Goal: Find specific page/section: Find specific page/section

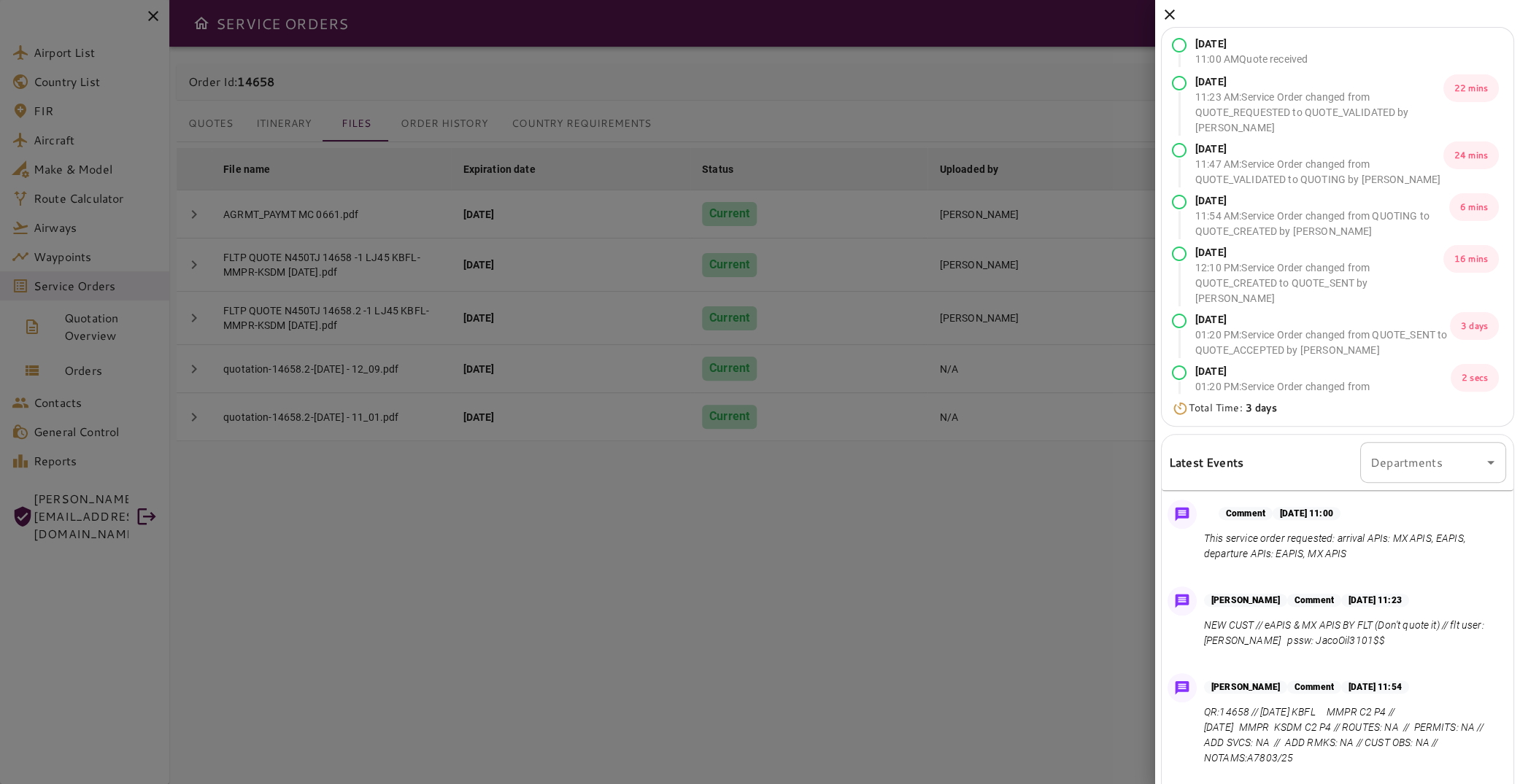
scroll to position [682, 0]
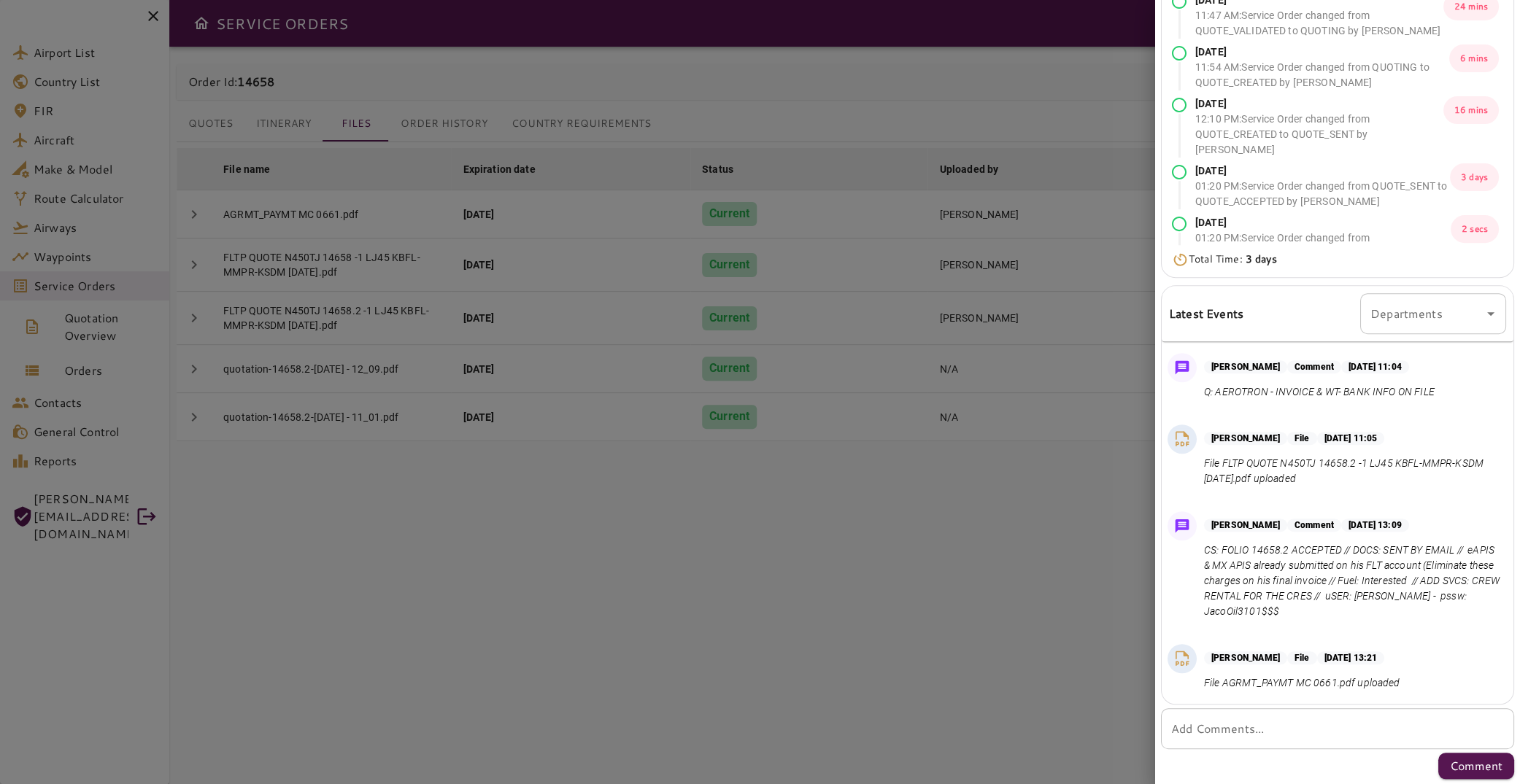
click at [614, 188] on div at bounding box center [760, 392] width 1520 height 784
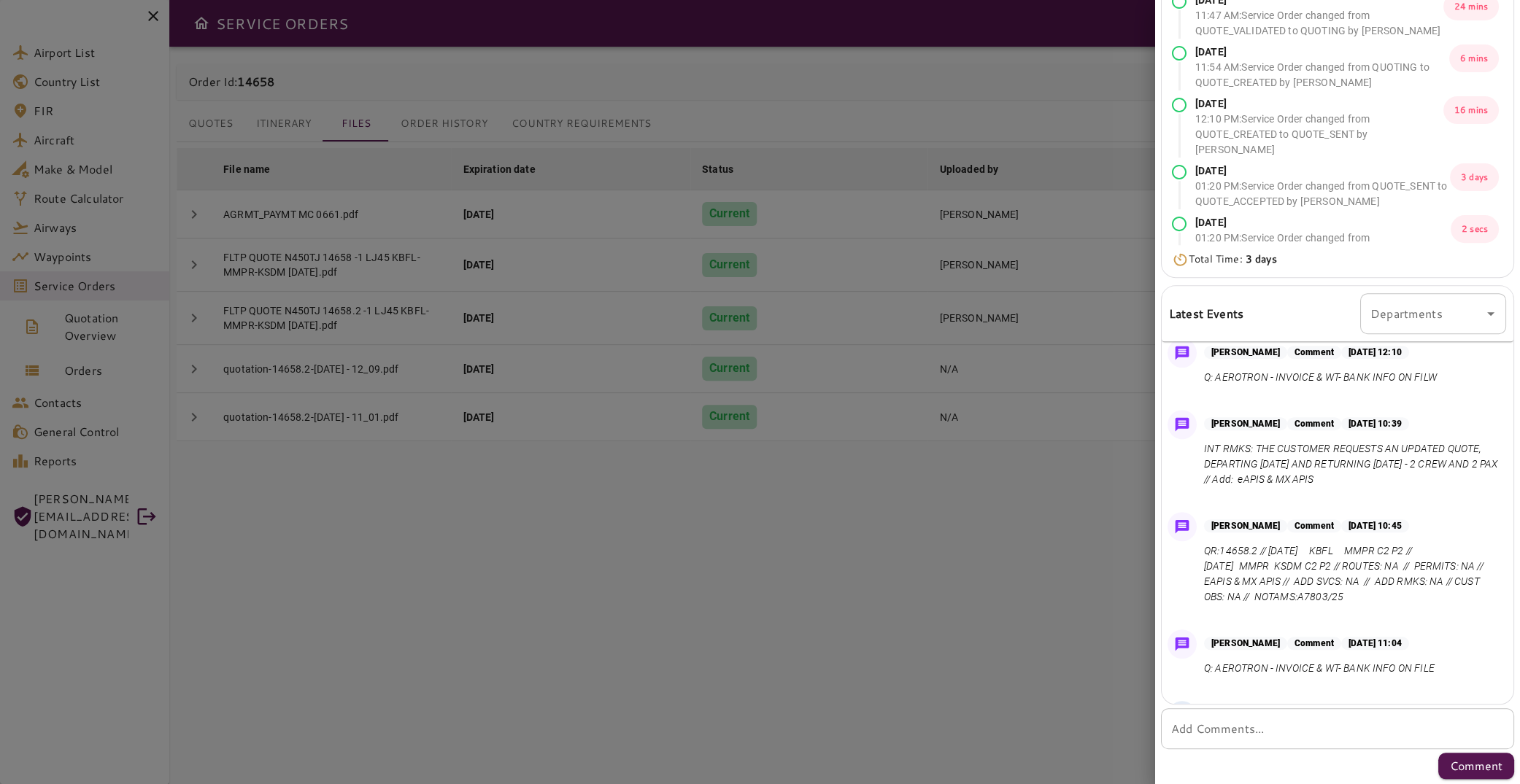
scroll to position [0, 0]
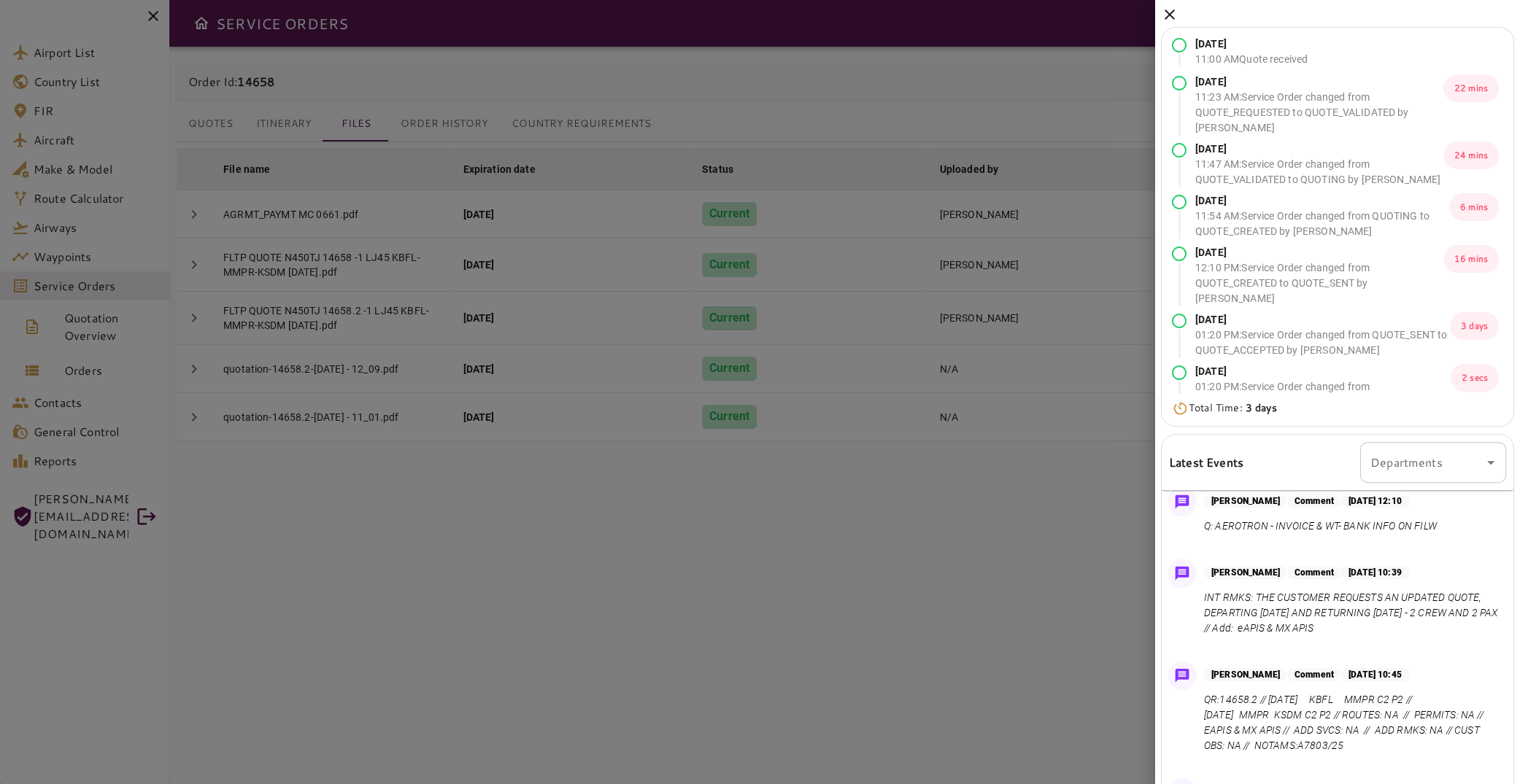
click at [1174, 16] on icon at bounding box center [1170, 15] width 17 height 17
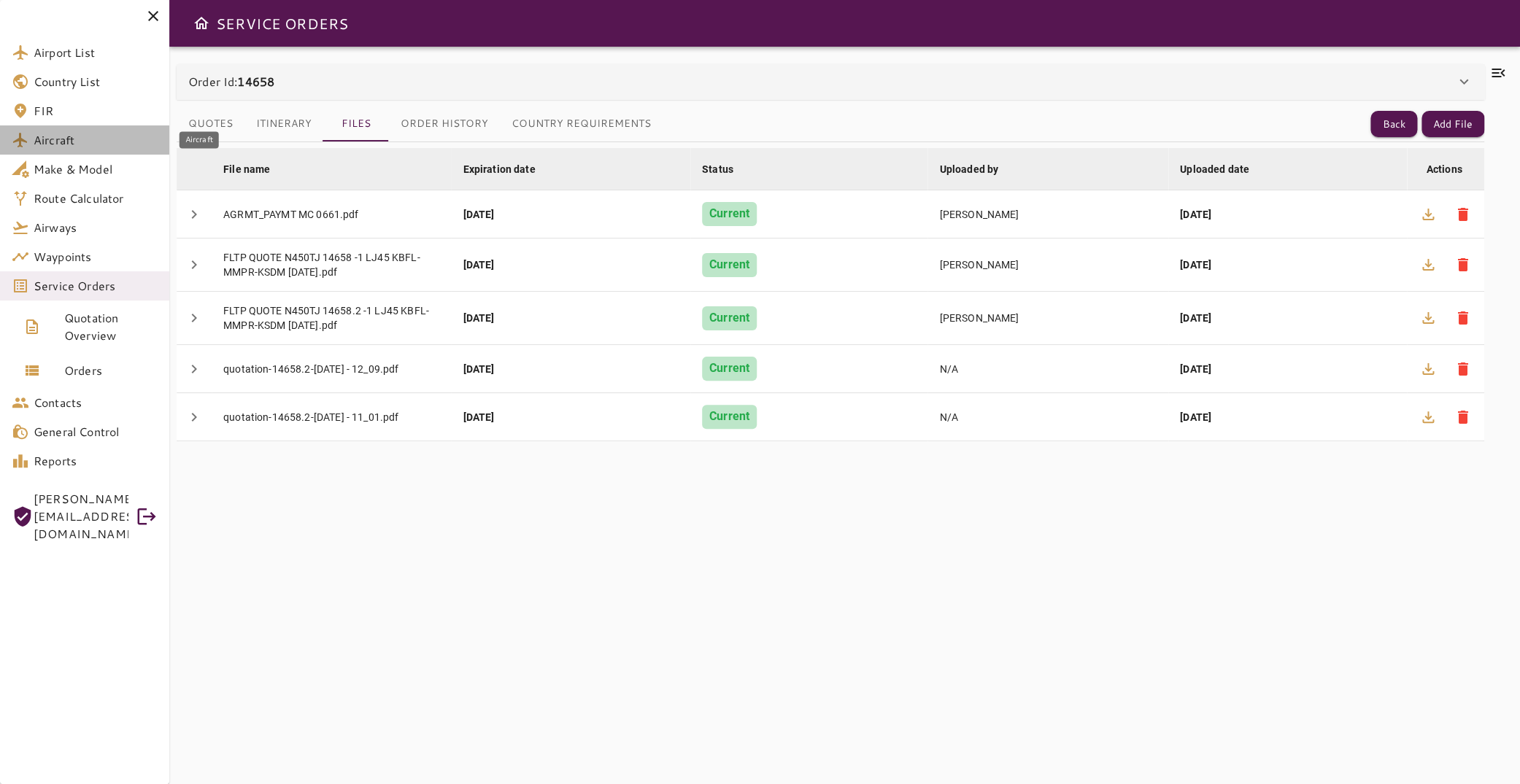
click at [67, 136] on span "Aircraft" at bounding box center [95, 140] width 124 height 17
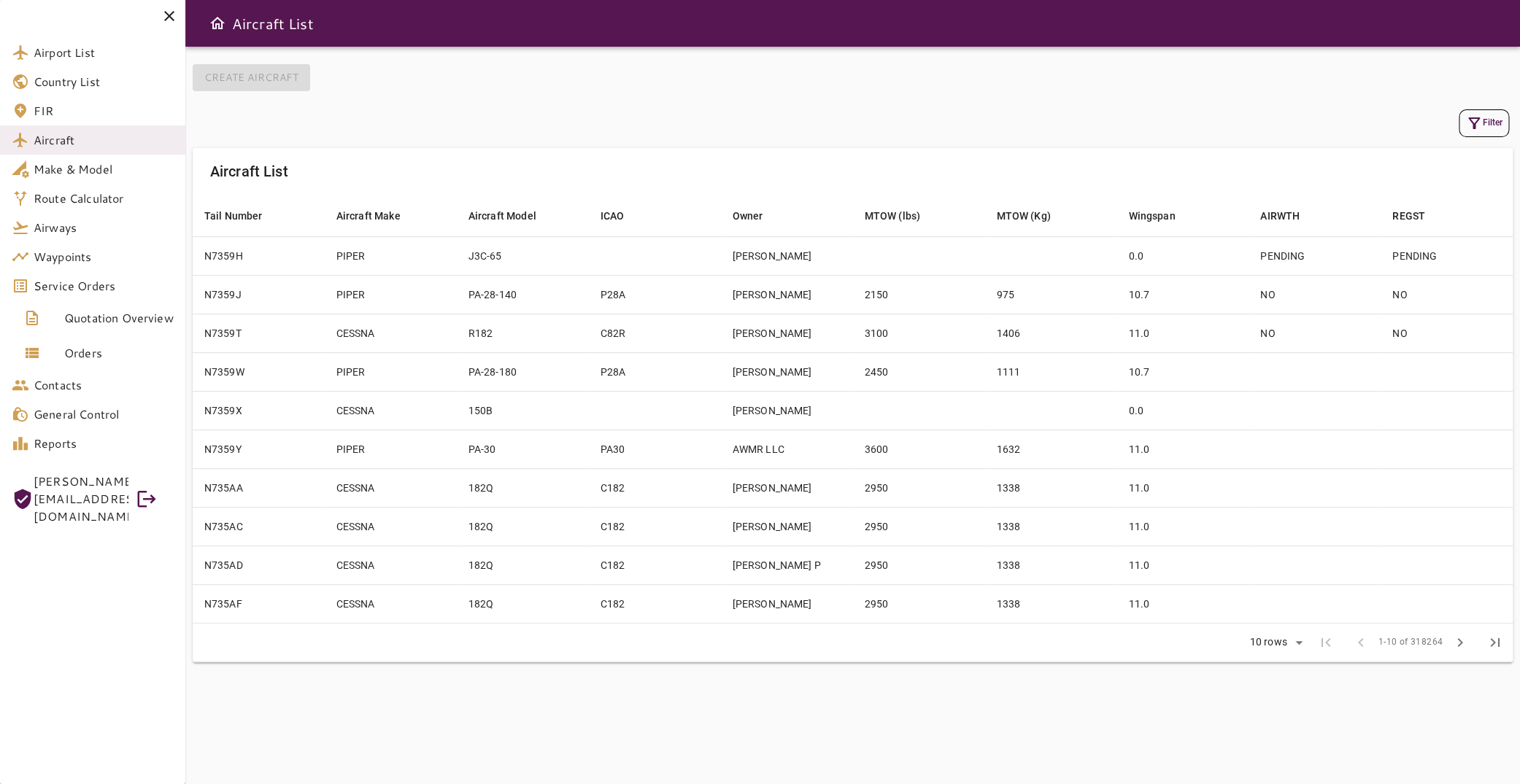
click at [1475, 121] on button "Filter" at bounding box center [1484, 123] width 51 height 28
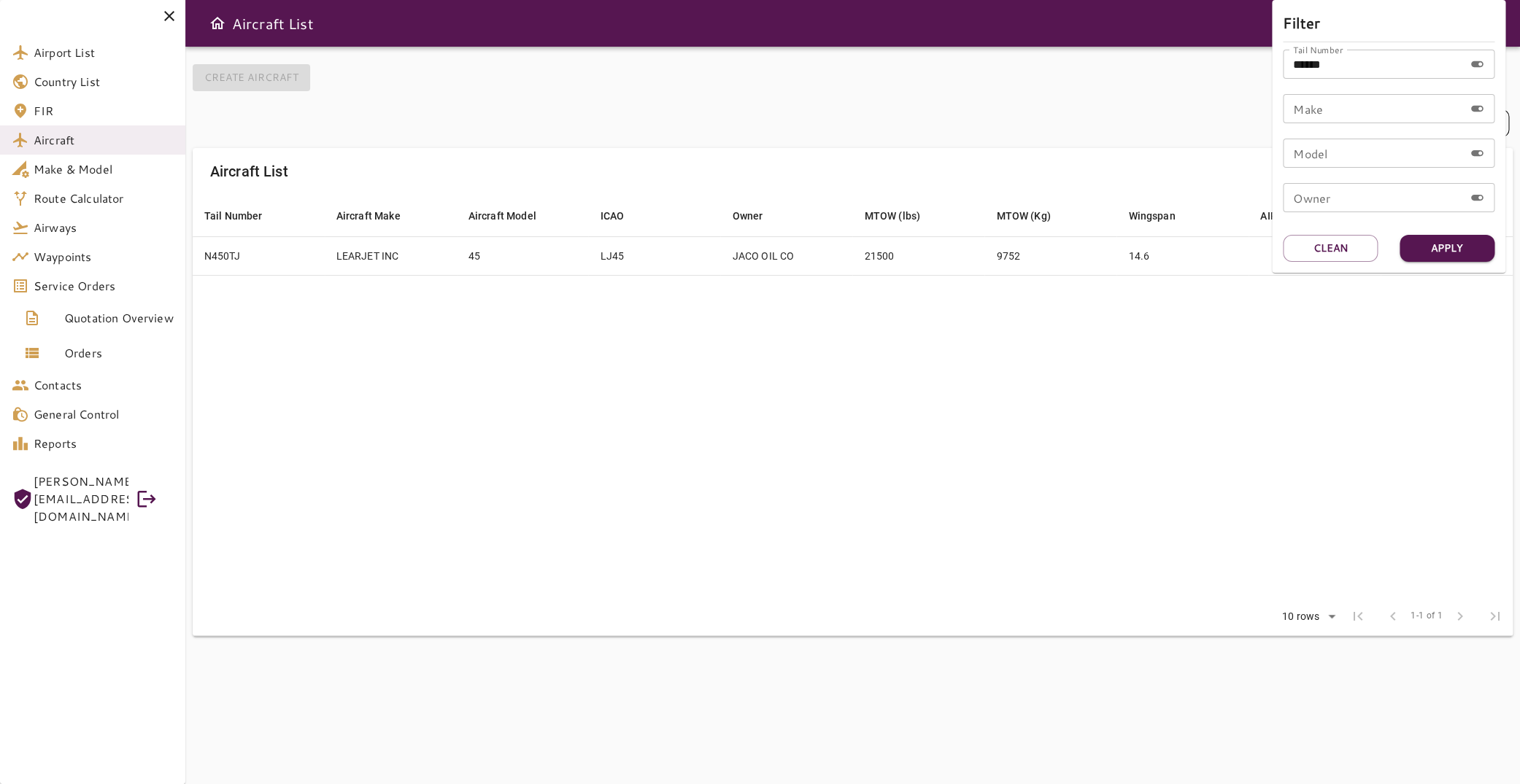
click at [774, 315] on div at bounding box center [760, 392] width 1520 height 784
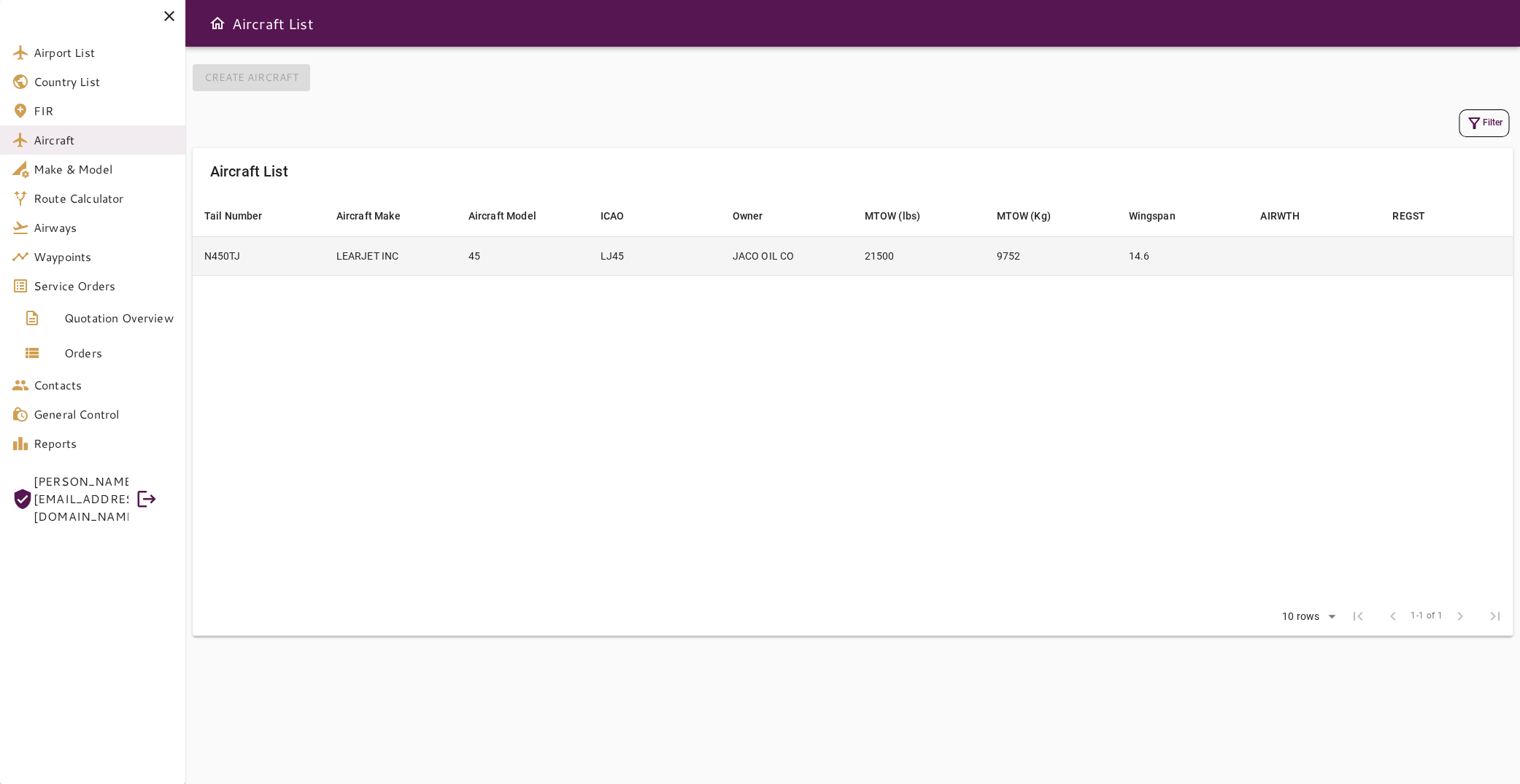
click at [601, 238] on td "LJ45" at bounding box center [654, 255] width 132 height 38
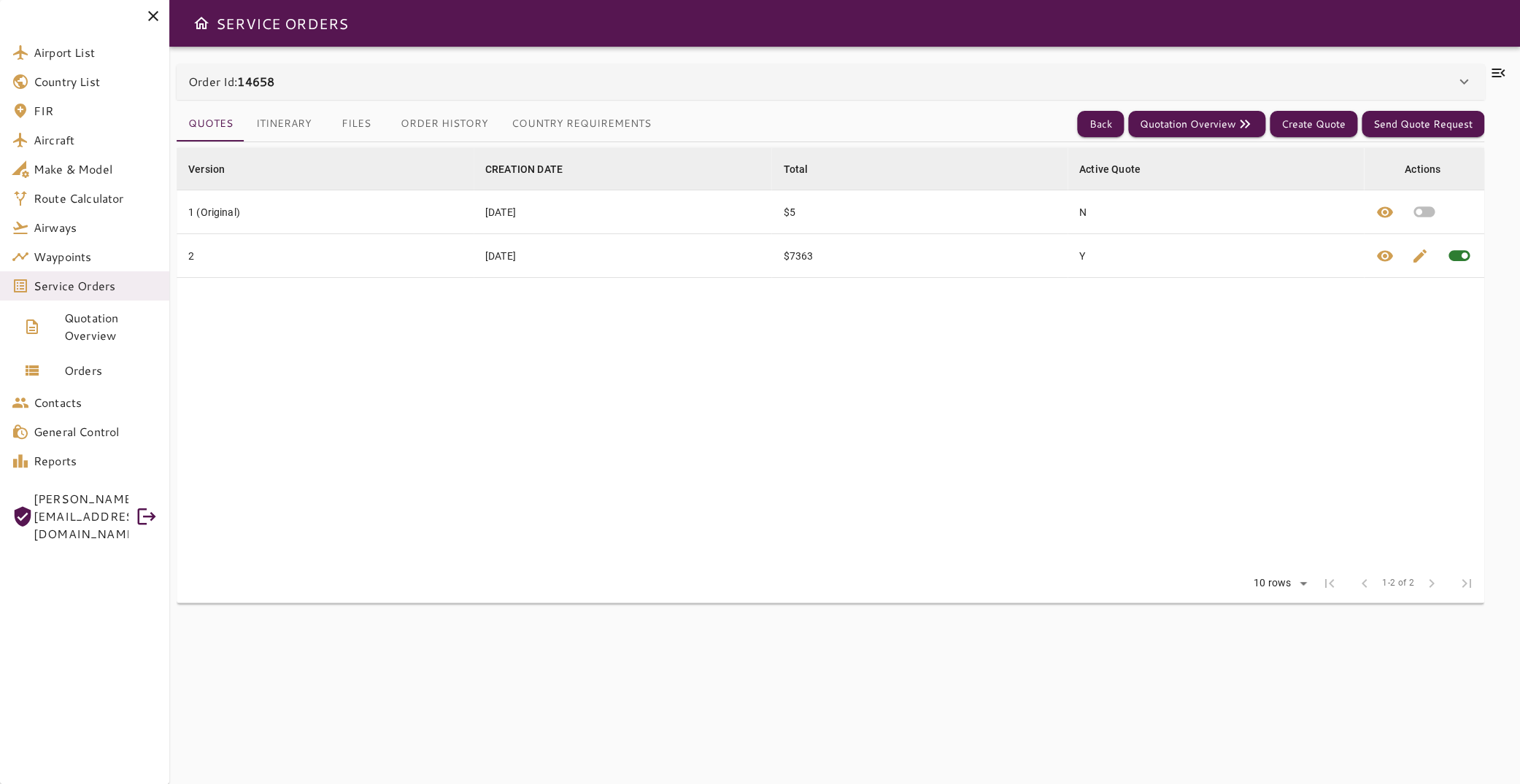
click at [1492, 70] on icon at bounding box center [1498, 73] width 13 height 9
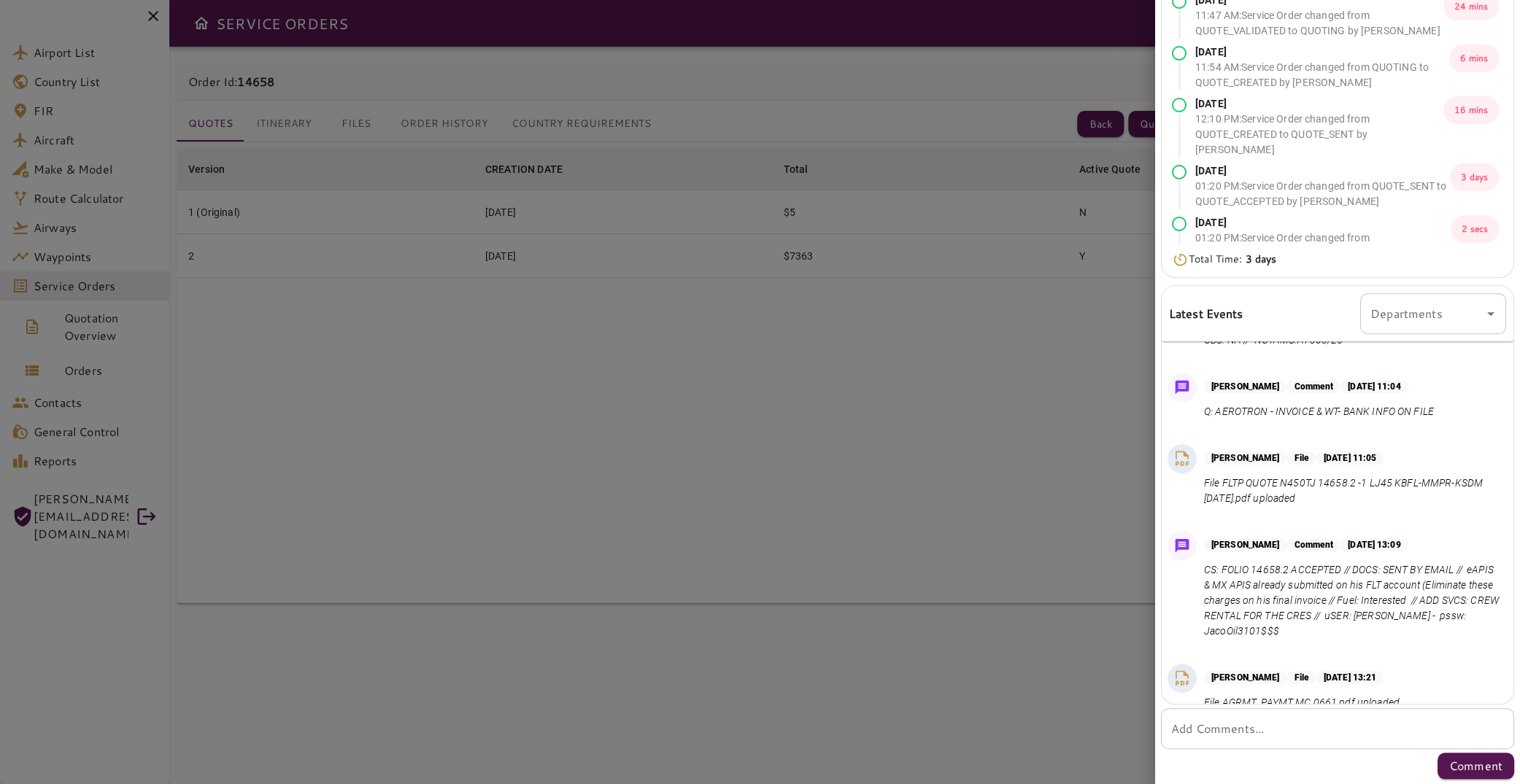
scroll to position [682, 0]
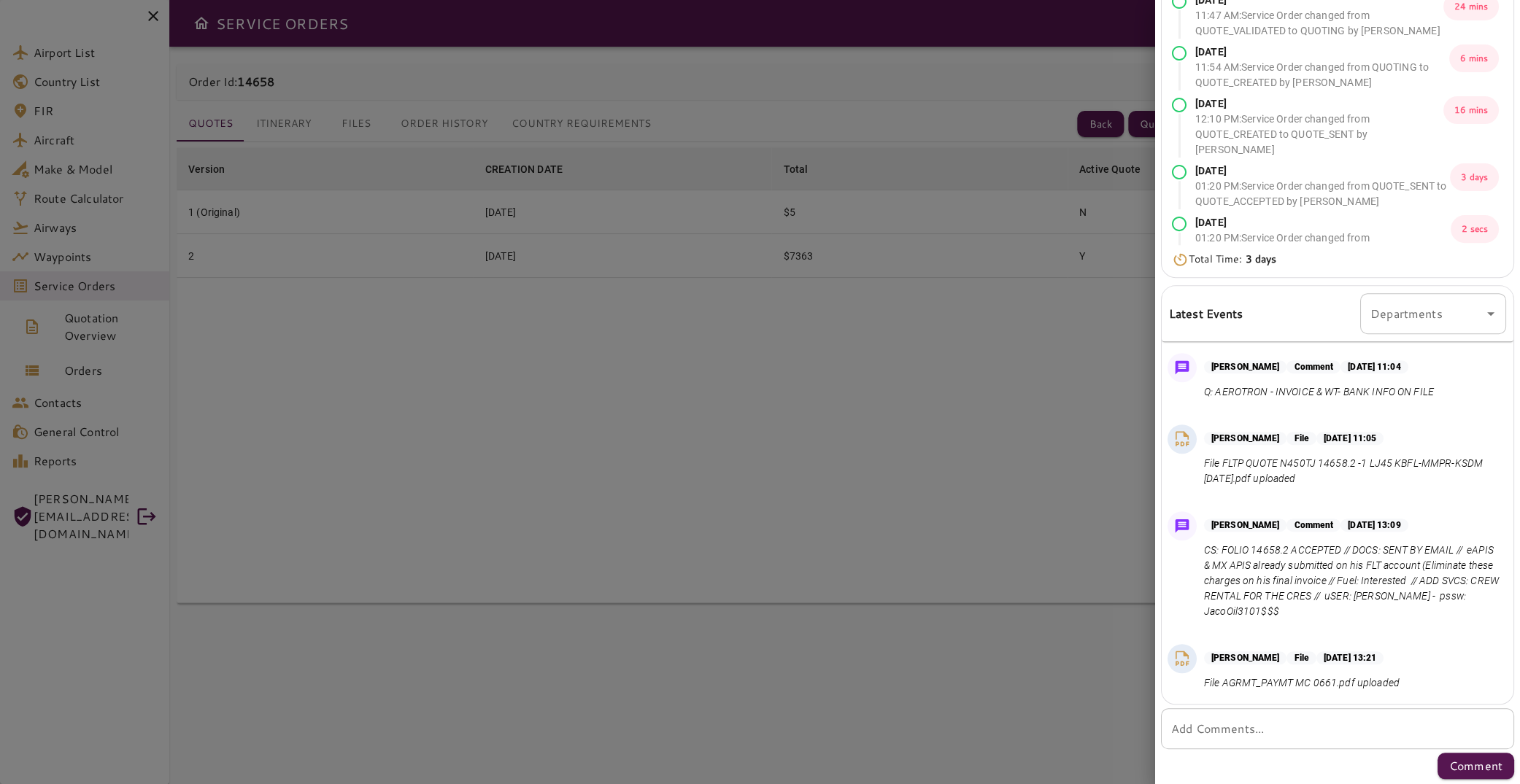
click at [611, 473] on div at bounding box center [760, 392] width 1520 height 784
click at [266, 131] on div at bounding box center [760, 392] width 1520 height 784
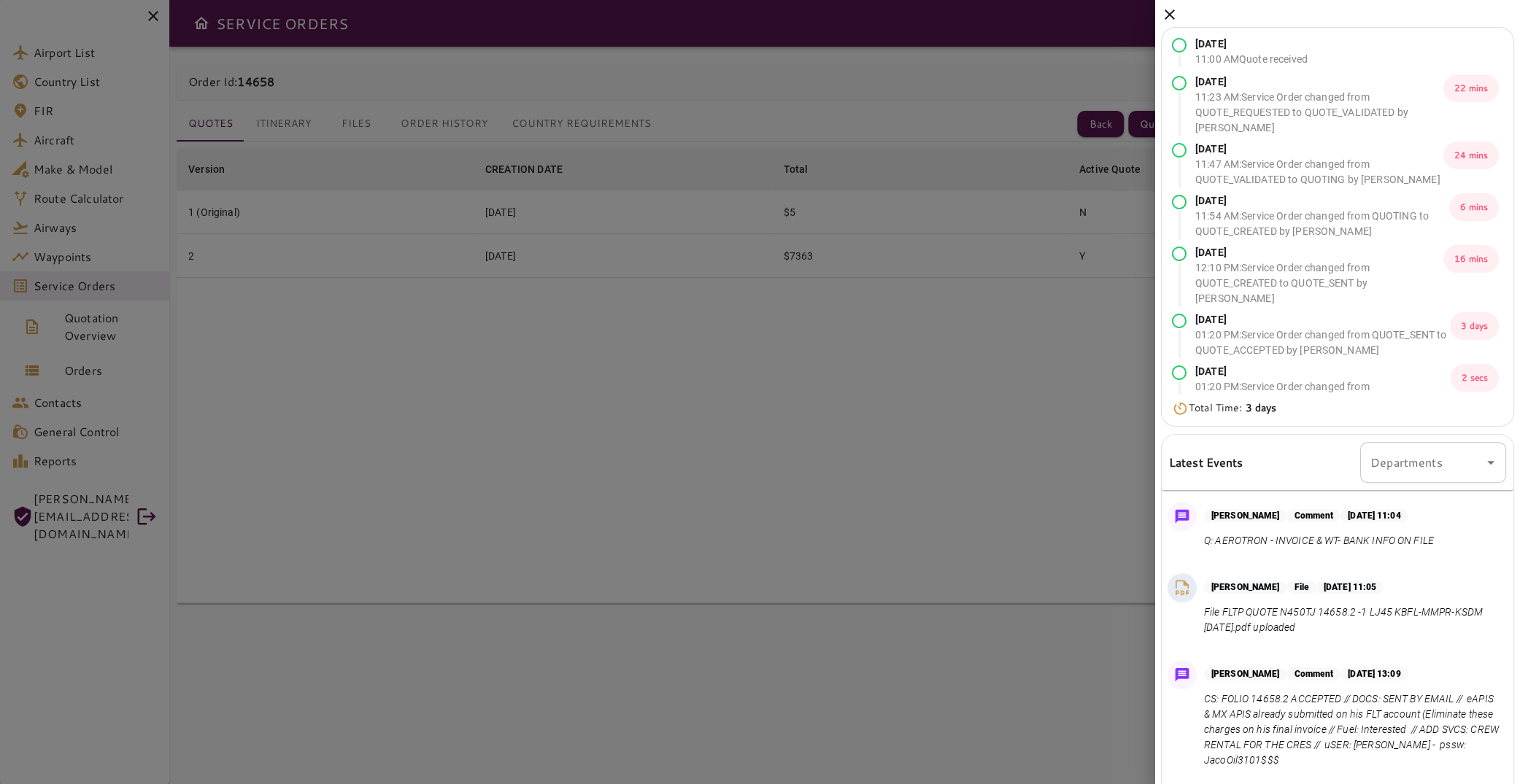
click at [1174, 11] on icon at bounding box center [1170, 15] width 10 height 10
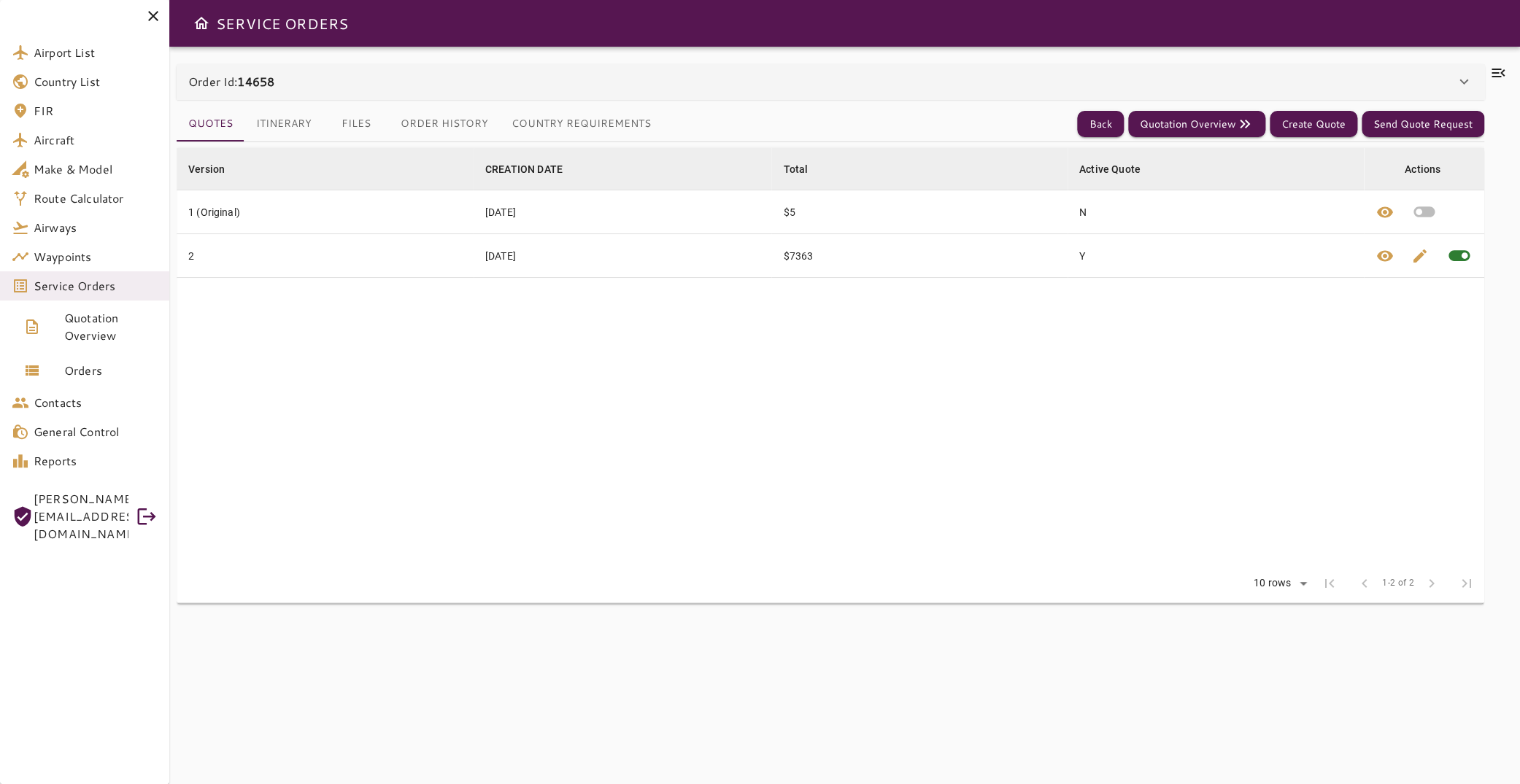
click at [287, 137] on button "Itinerary" at bounding box center [284, 124] width 79 height 35
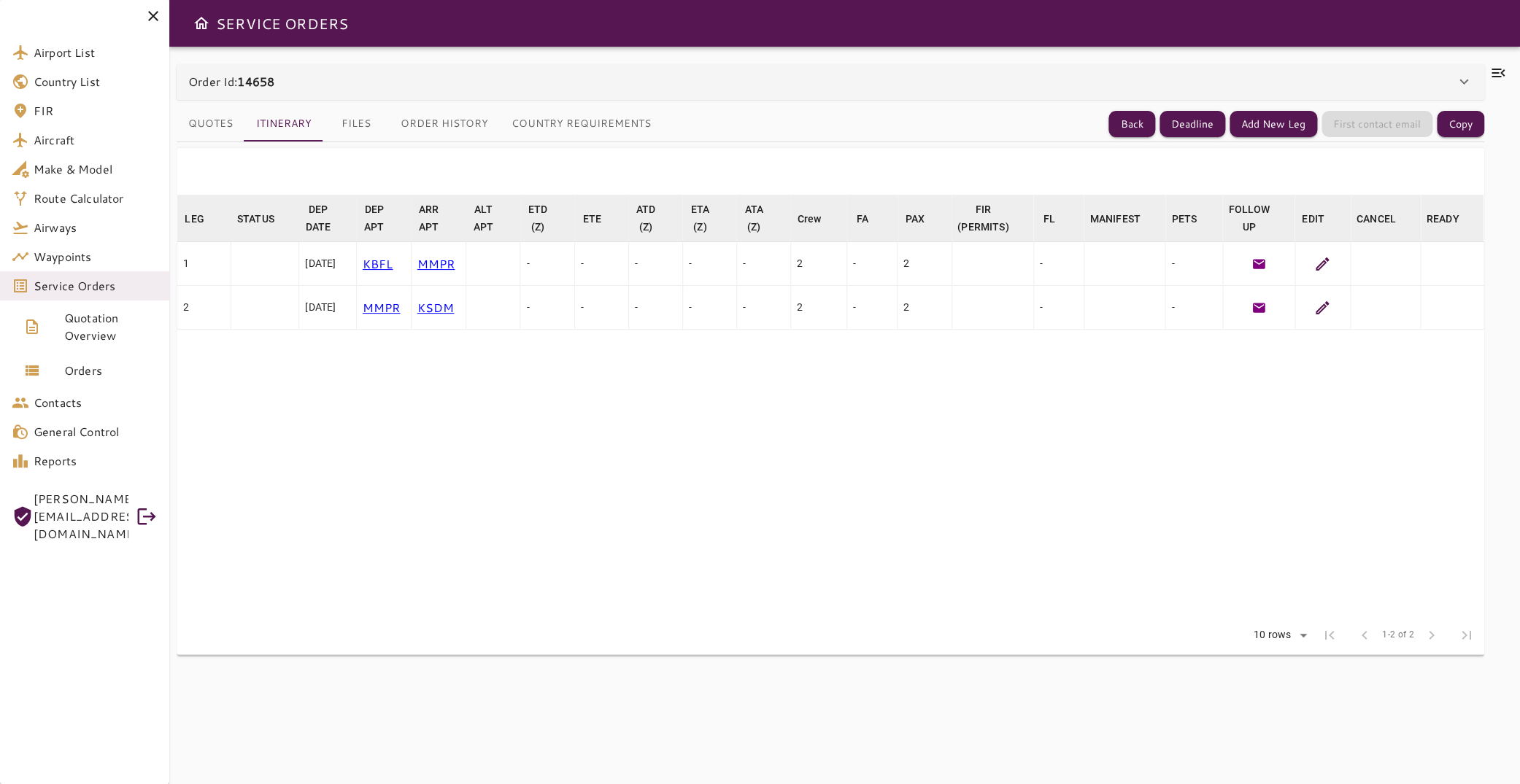
click at [1489, 70] on icon at bounding box center [1498, 73] width 17 height 17
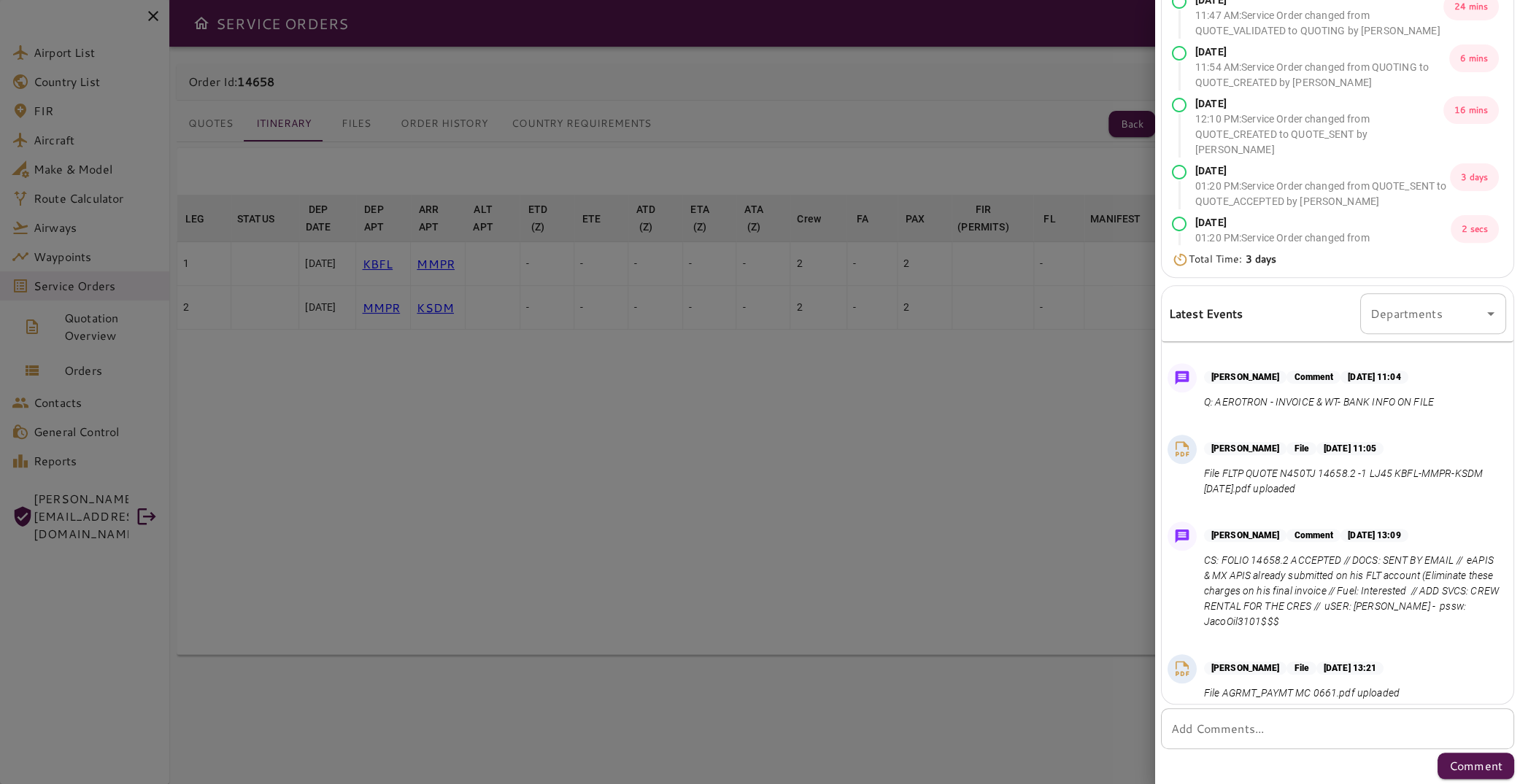
scroll to position [682, 0]
